Goal: Task Accomplishment & Management: Manage account settings

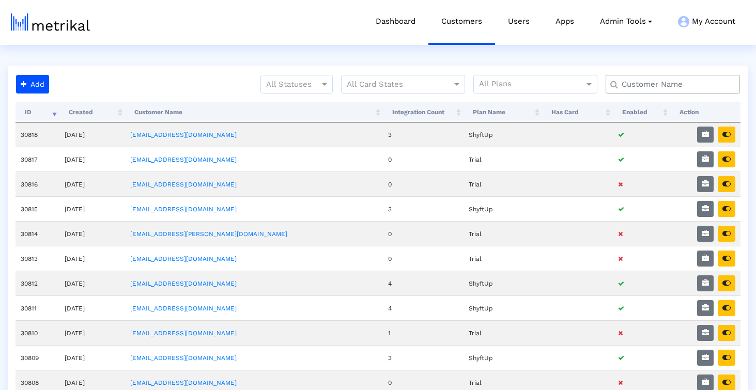
click at [667, 82] on input "text" at bounding box center [675, 84] width 121 height 11
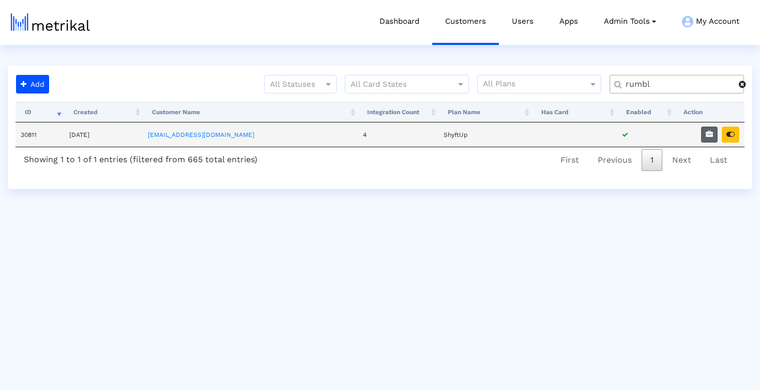
type input "rumbl"
click at [706, 133] on icon "button" at bounding box center [708, 134] width 7 height 7
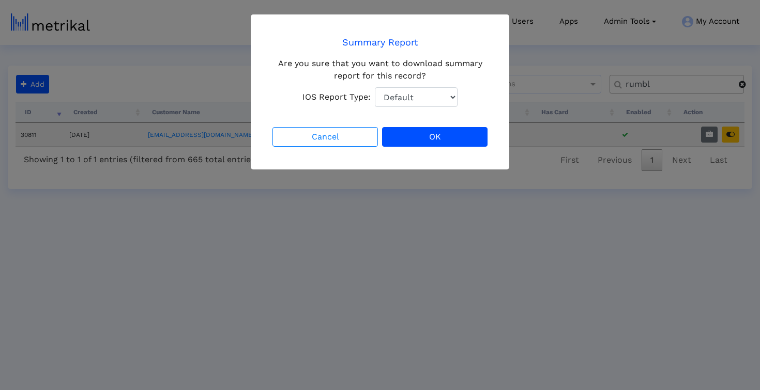
click at [440, 104] on select "Default Total Downloads New Downloads Redownloads" at bounding box center [416, 97] width 83 height 20
select select "1: 1"
click at [375, 87] on select "Default Total Downloads New Downloads Redownloads" at bounding box center [416, 97] width 83 height 20
click at [441, 138] on button "OK" at bounding box center [434, 137] width 105 height 20
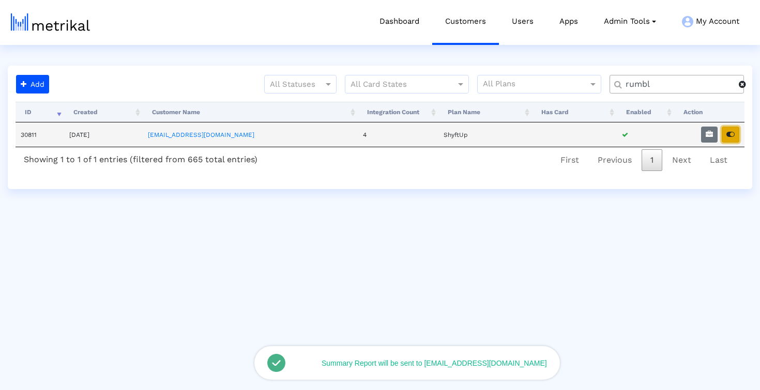
click at [727, 134] on icon "button" at bounding box center [730, 134] width 8 height 7
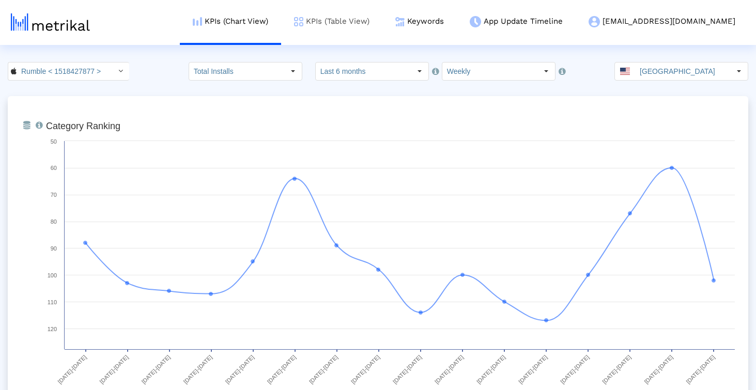
click at [382, 28] on link "KPIs (Table View)" at bounding box center [331, 21] width 101 height 43
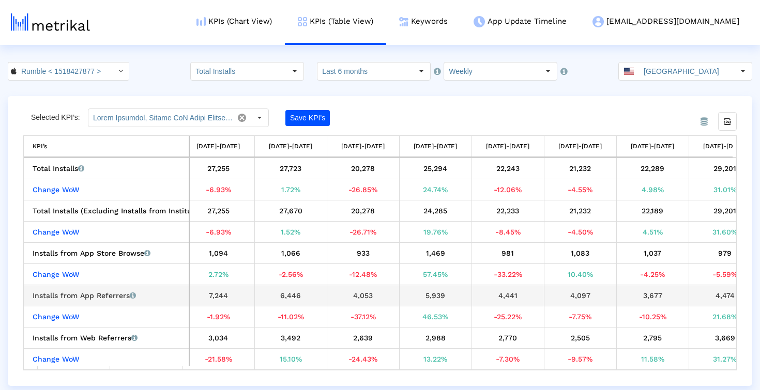
scroll to position [0, 615]
